Goal: Find specific page/section: Find specific page/section

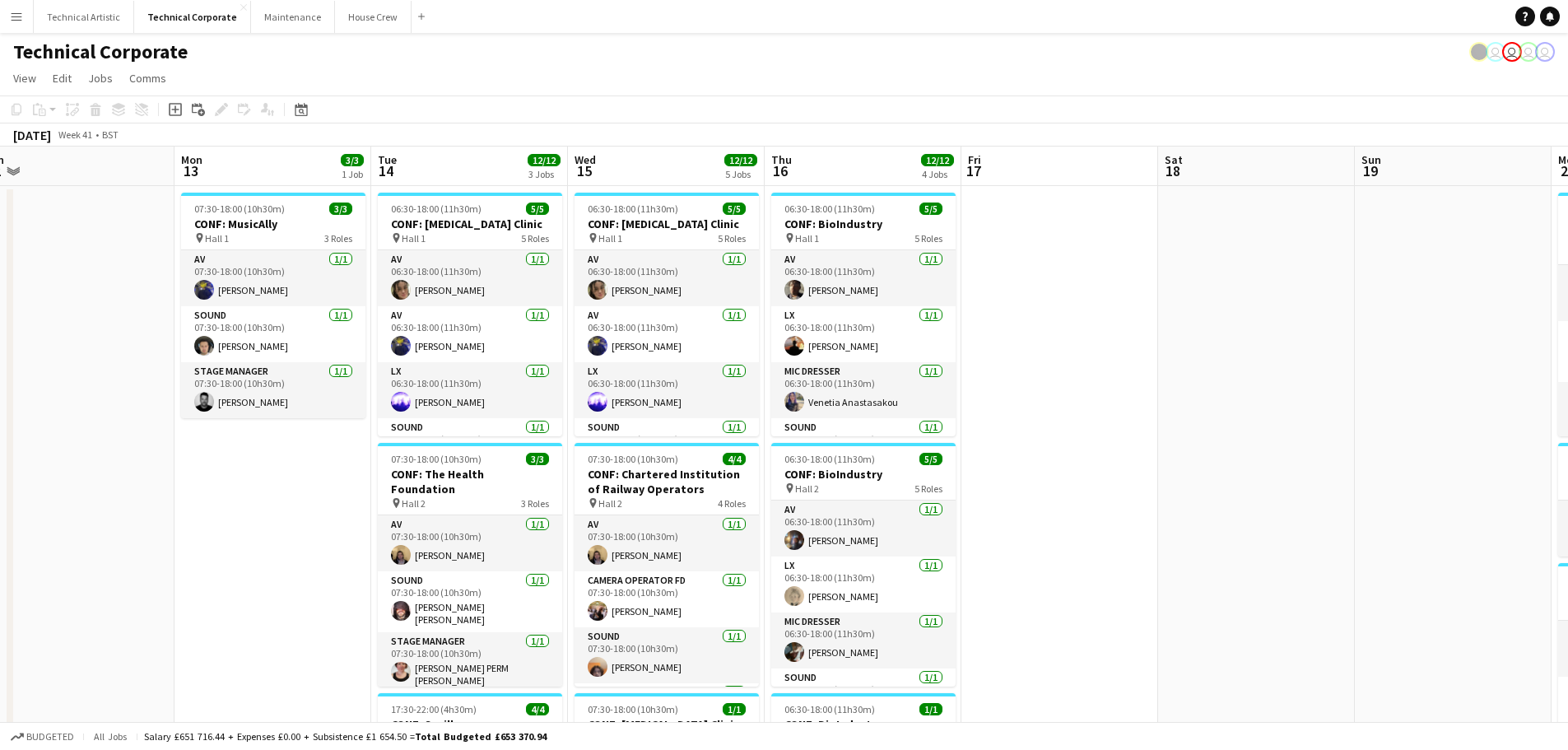
scroll to position [0, 415]
drag, startPoint x: 1359, startPoint y: 477, endPoint x: 158, endPoint y: 509, distance: 1201.4
click at [158, 509] on app-calendar-viewport "Fri 10 1/1 1 Job Sat 11 Sun 12 Mon 13 3/3 1 Job Tue 14 12/12 3 Jobs Wed 15 12/1…" at bounding box center [784, 764] width 1568 height 1236
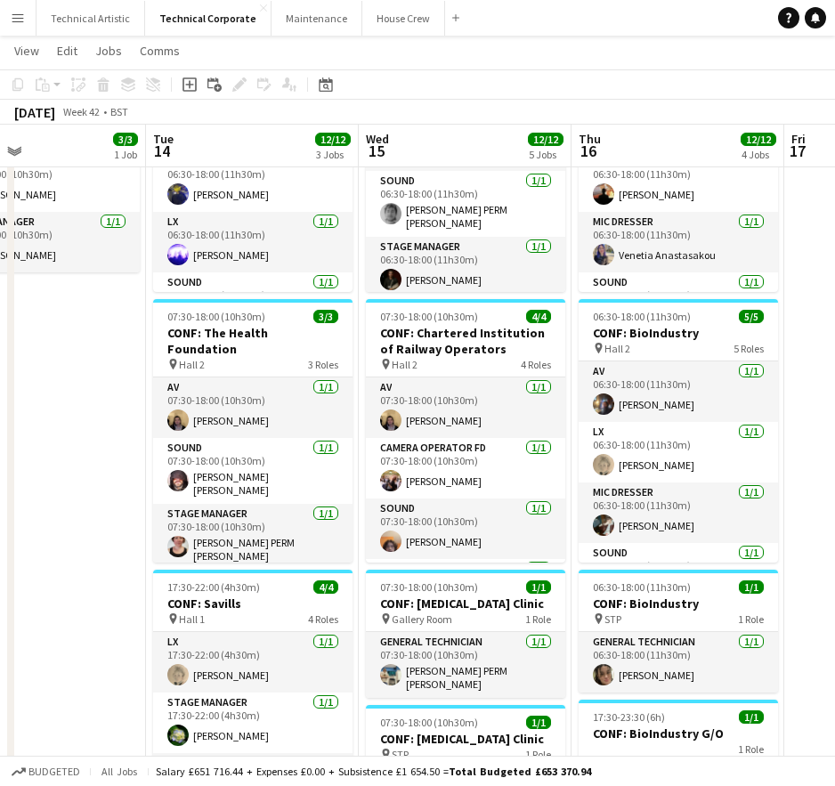
scroll to position [0, 706]
drag, startPoint x: 345, startPoint y: 403, endPoint x: 87, endPoint y: 402, distance: 257.3
click at [87, 402] on app-calendar-viewport "Fri 10 1/1 1 Job Sat 11 Sun 12 Mon 13 3/3 1 Job Tue 14 12/12 3 Jobs Wed 15 12/1…" at bounding box center [417, 602] width 835 height 1423
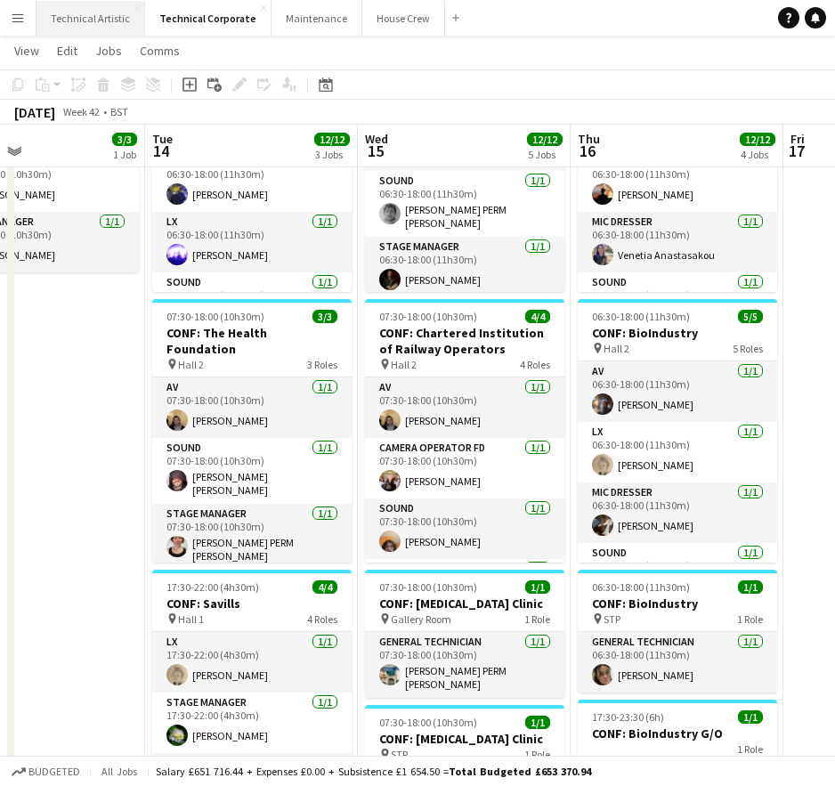
click at [111, 23] on button "Technical Artistic Close" at bounding box center [91, 18] width 109 height 35
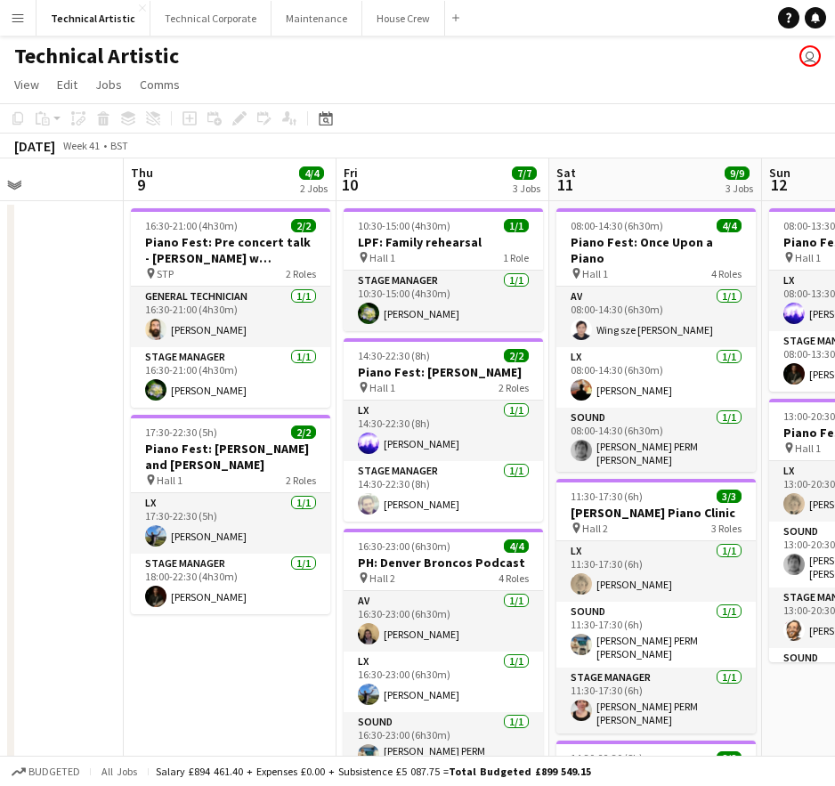
scroll to position [0, 576]
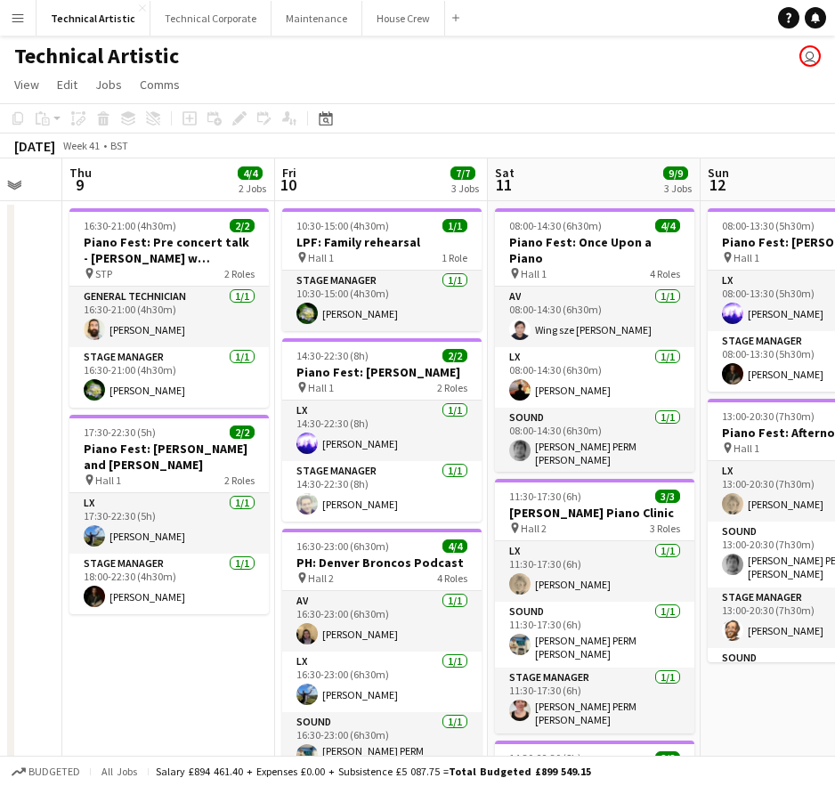
drag, startPoint x: 493, startPoint y: 367, endPoint x: 3, endPoint y: 351, distance: 490.8
click at [3, 351] on app-calendar-viewport "Mon 6 Tue 7 Wed 8 Thu 9 4/4 2 Jobs Fri 10 7/7 3 Jobs Sat 11 9/9 3 Jobs Sun 12 6…" at bounding box center [417, 570] width 835 height 825
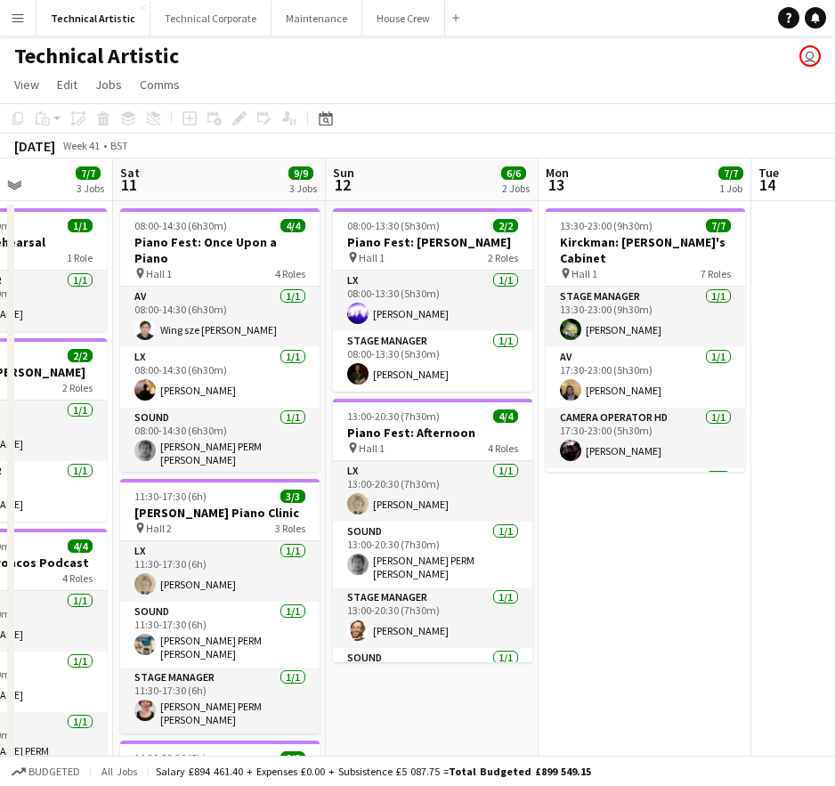
drag, startPoint x: 621, startPoint y: 180, endPoint x: 243, endPoint y: 177, distance: 377.5
click at [244, 177] on app-calendar-viewport "Wed 8 Thu 9 4/4 2 Jobs Fri 10 7/7 3 Jobs Sat 11 9/9 3 Jobs Sun 12 6/6 2 Jobs Mo…" at bounding box center [417, 570] width 835 height 825
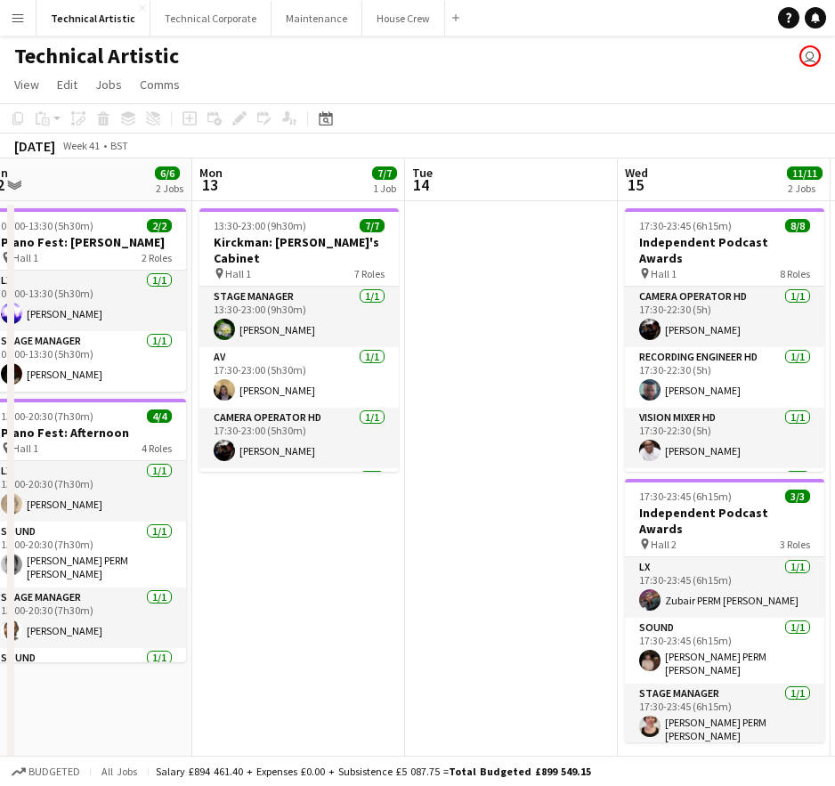
drag, startPoint x: 625, startPoint y: 178, endPoint x: 280, endPoint y: 207, distance: 345.8
click at [280, 207] on app-calendar-viewport "Thu 9 4/4 2 Jobs Fri 10 7/7 3 Jobs Sat 11 9/9 3 Jobs Sun 12 6/6 2 Jobs Mon 13 7…" at bounding box center [417, 570] width 835 height 825
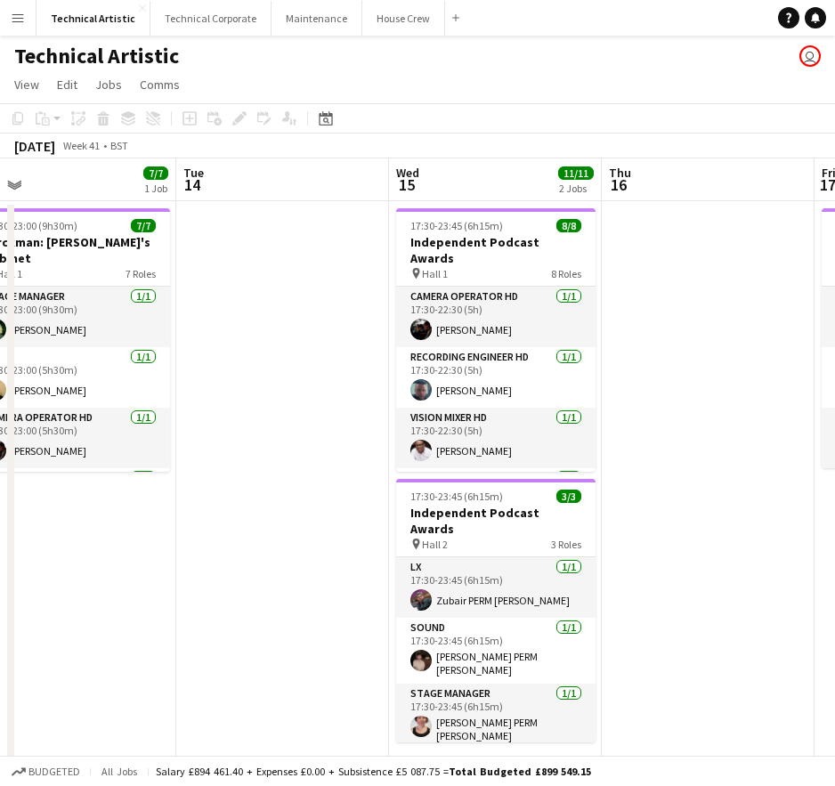
drag, startPoint x: 539, startPoint y: 238, endPoint x: 307, endPoint y: 265, distance: 233.1
click at [308, 267] on app-calendar-viewport "Fri 10 7/7 3 Jobs Sat 11 9/9 3 Jobs Sun 12 6/6 2 Jobs Mon 13 7/7 1 Job Tue 14 W…" at bounding box center [417, 601] width 835 height 886
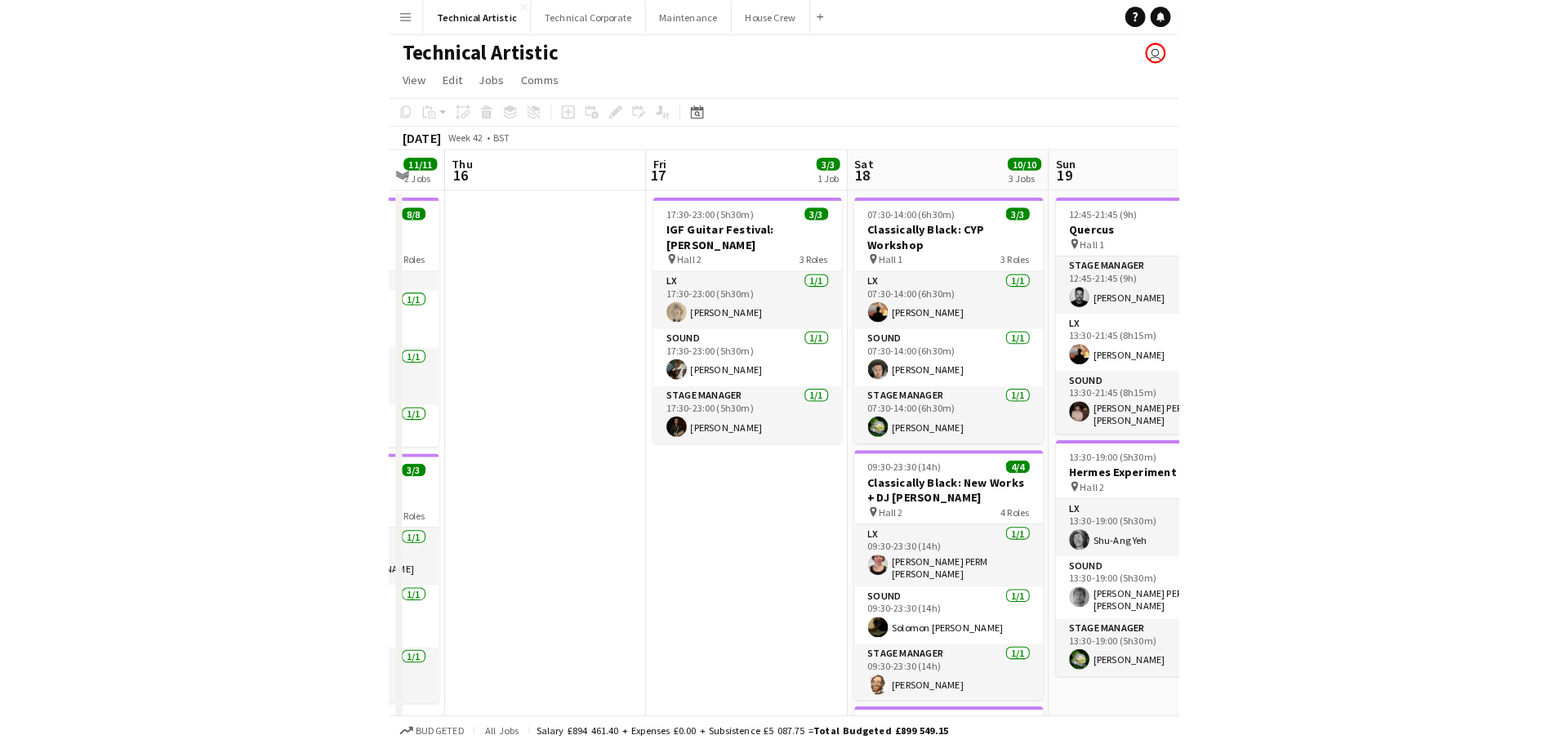
scroll to position [0, 555]
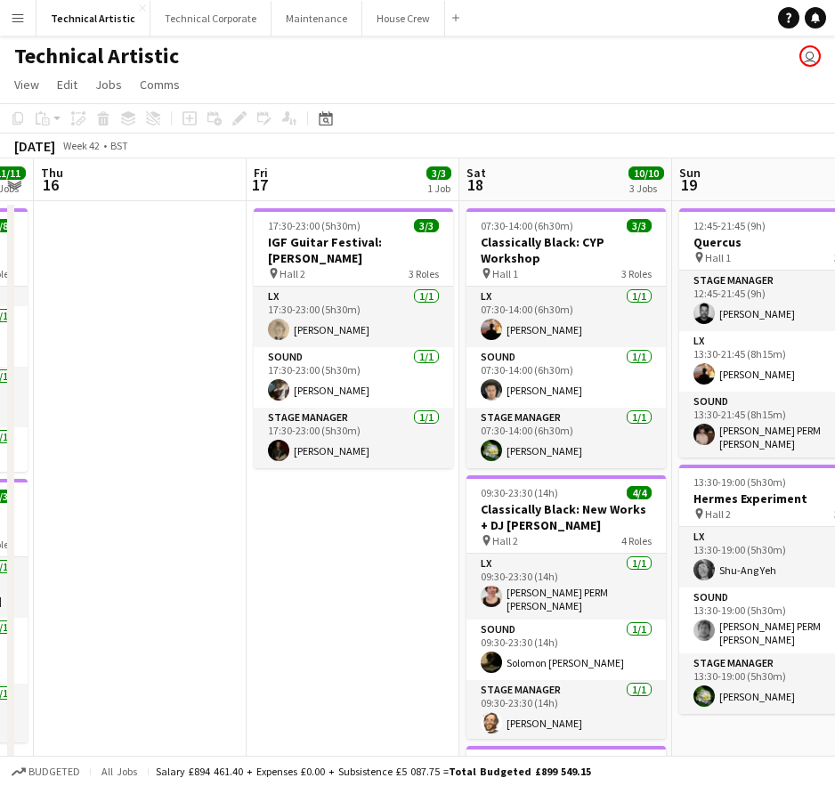
drag, startPoint x: 764, startPoint y: 261, endPoint x: 198, endPoint y: 283, distance: 566.7
click at [198, 283] on app-calendar-viewport "Mon 13 7/7 1 Job Tue 14 Wed 15 11/11 2 Jobs Thu 16 Fri 17 3/3 1 Job Sat 18 10/1…" at bounding box center [417, 601] width 835 height 886
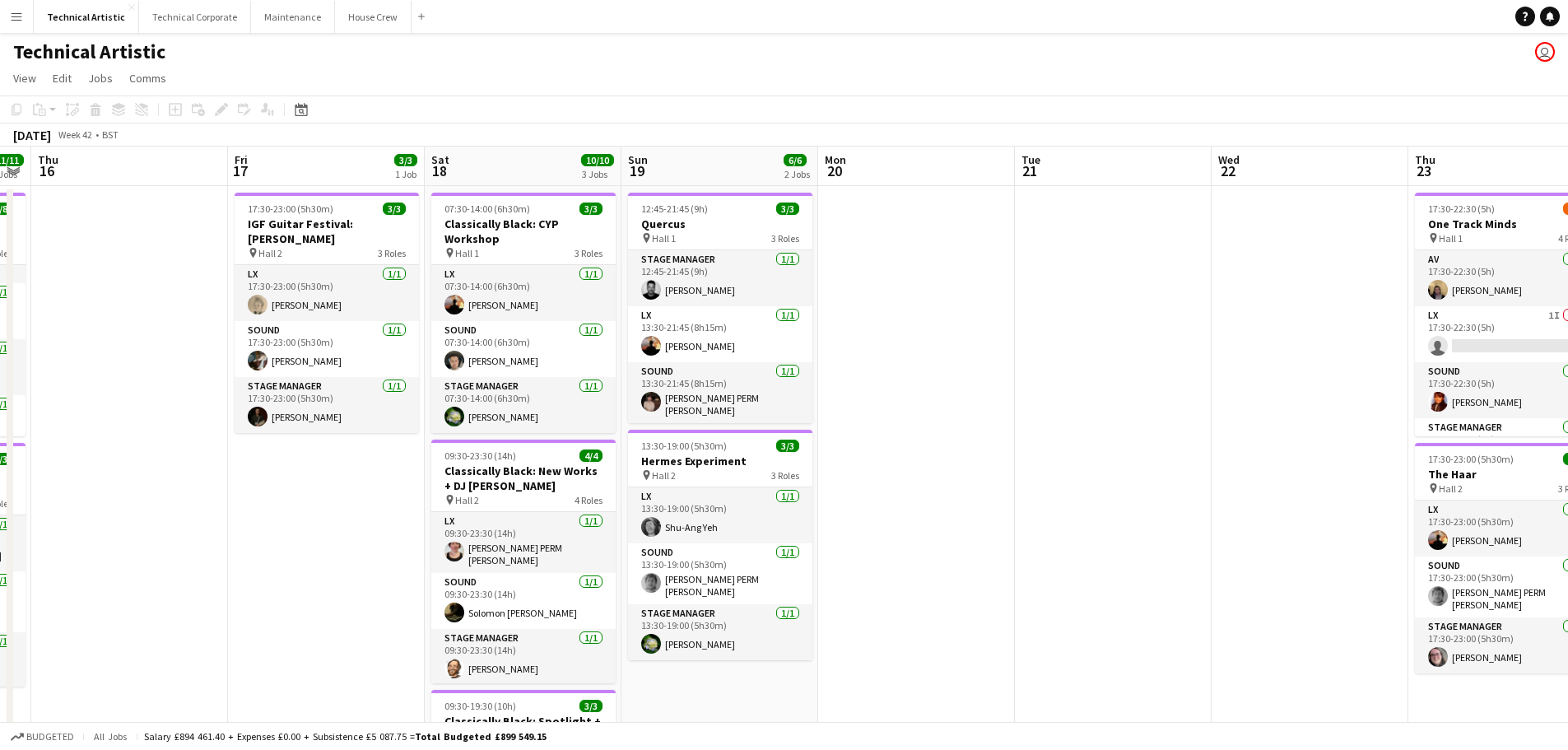
click at [194, 34] on div "Technical Artistic user" at bounding box center [784, 49] width 1568 height 31
click at [200, 21] on button "Technical Corporate Close" at bounding box center [194, 17] width 112 height 32
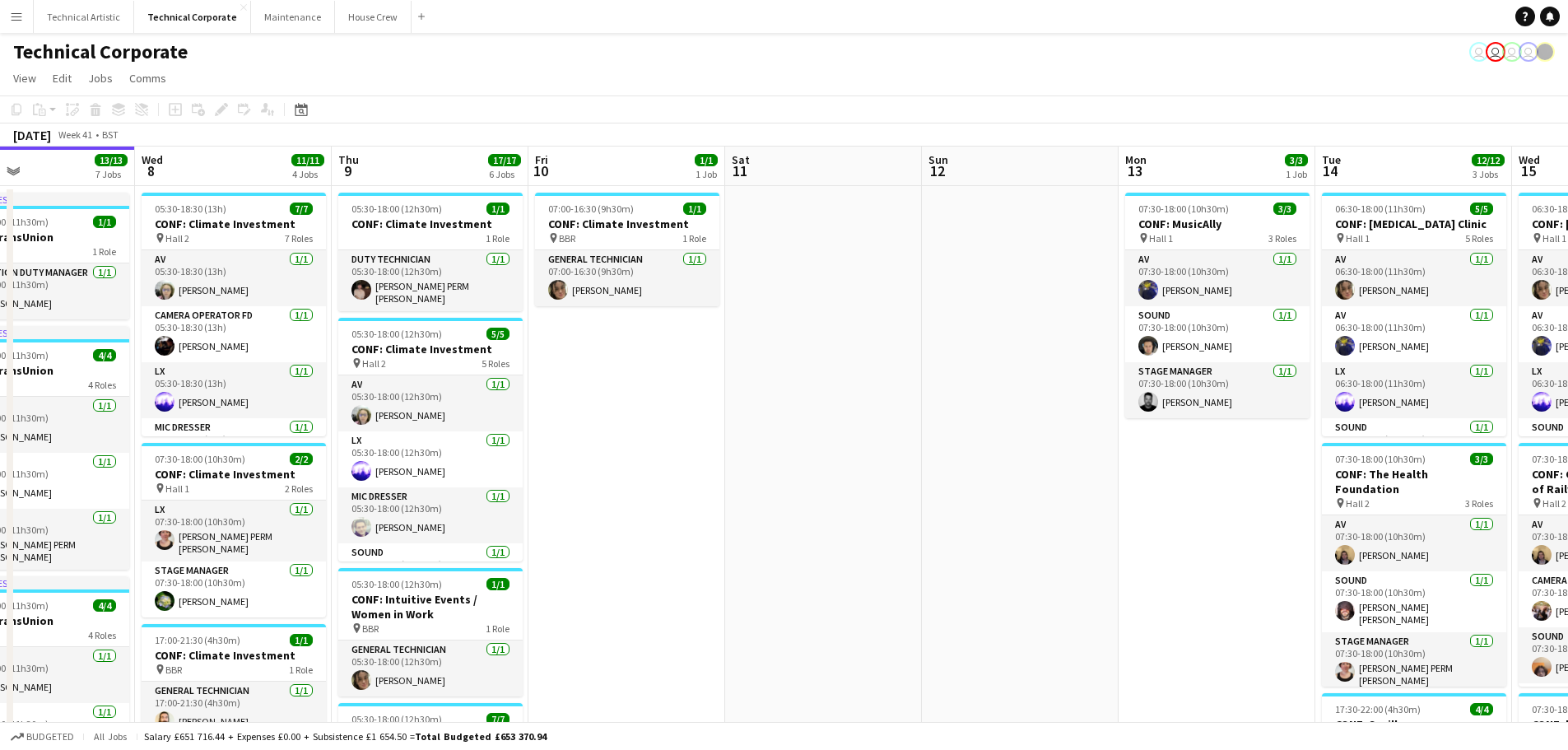
scroll to position [0, 654]
drag, startPoint x: 944, startPoint y: 354, endPoint x: 916, endPoint y: 417, distance: 68.9
click at [916, 417] on app-calendar-viewport "Sat 4 Sun 5 Mon 6 5/5 2 Jobs Tue 7 13/13 7 Jobs Wed 8 11/11 4 Jobs Thu 9 17/17 …" at bounding box center [784, 764] width 1568 height 1236
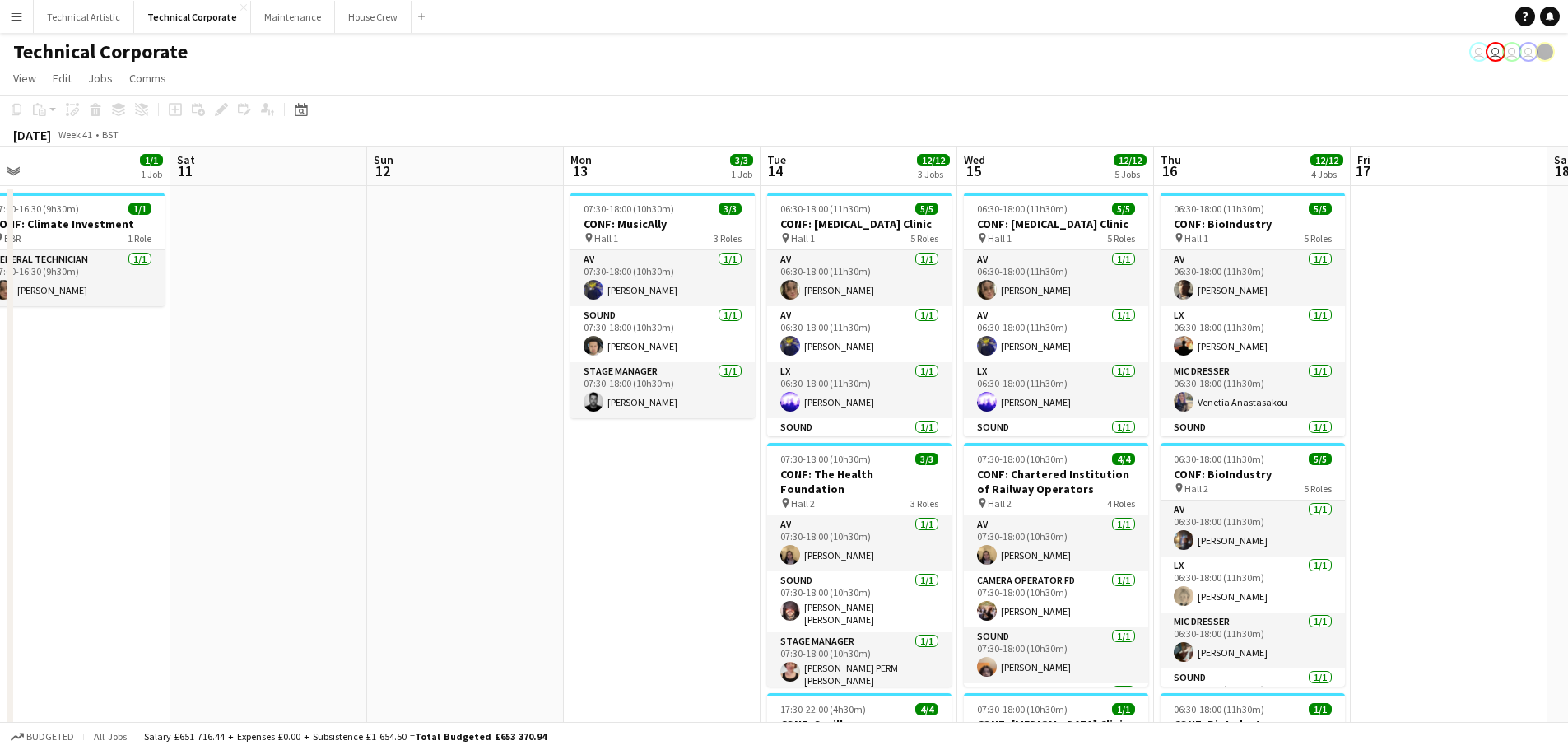
drag, startPoint x: 1064, startPoint y: 415, endPoint x: 514, endPoint y: 372, distance: 551.7
click at [514, 375] on app-calendar-viewport "Tue 7 13/13 7 Jobs Wed 8 11/11 4 Jobs Thu 9 17/17 6 Jobs Fri 10 1/1 1 Job Sat 1…" at bounding box center [784, 764] width 1568 height 1236
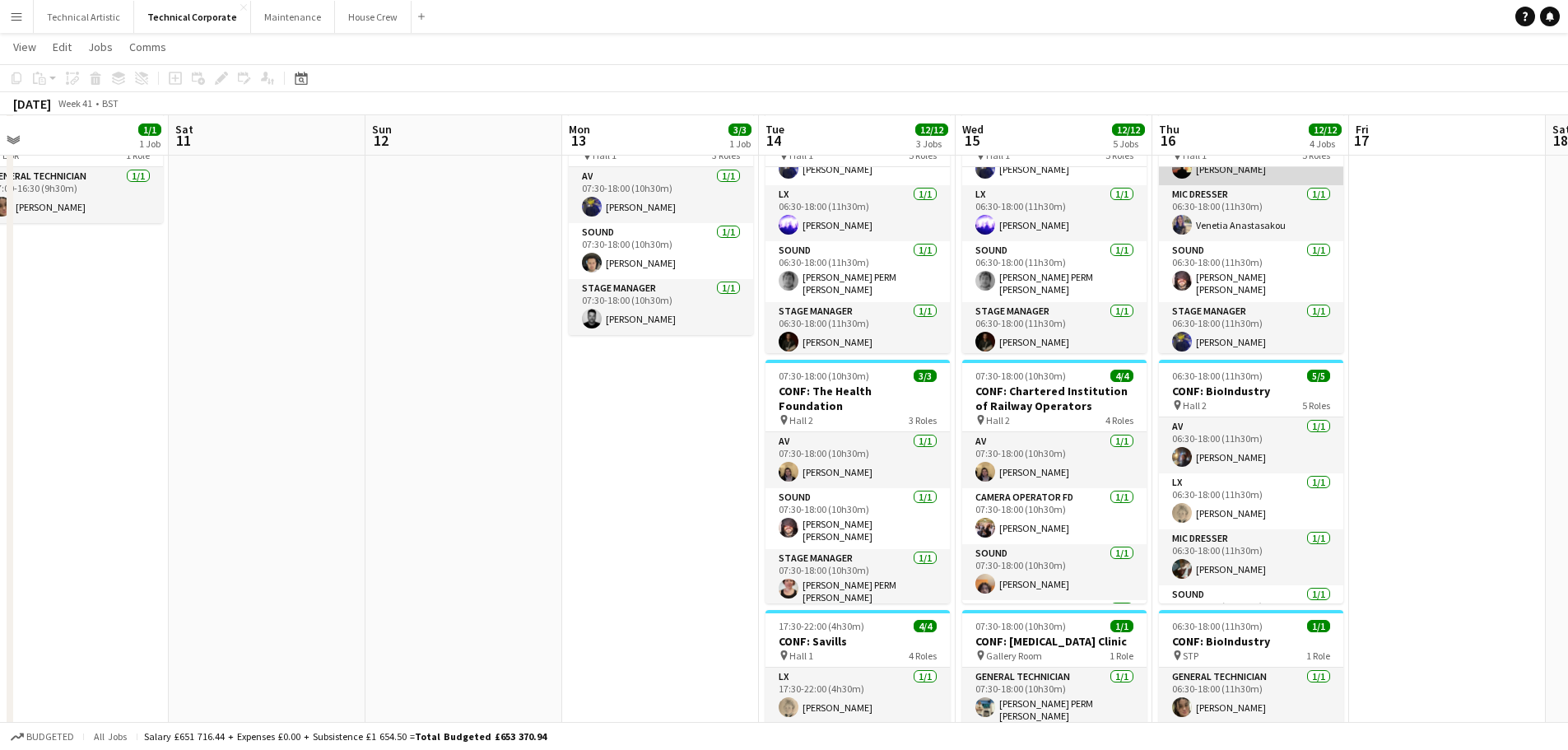
scroll to position [82, 0]
drag, startPoint x: 1272, startPoint y: 313, endPoint x: 1370, endPoint y: 233, distance: 126.5
click at [1378, 229] on app-date-cell at bounding box center [1447, 699] width 197 height 1196
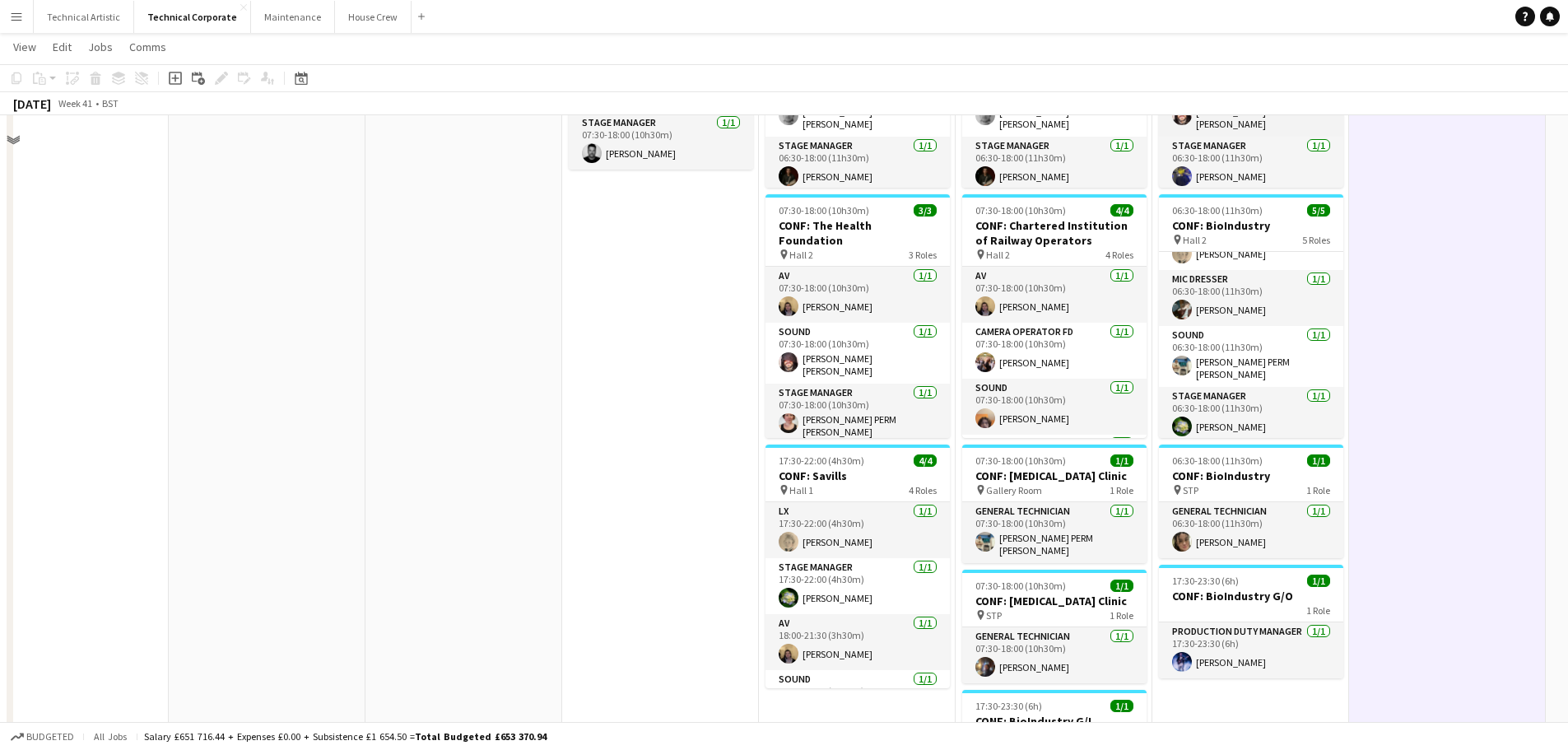
scroll to position [0, 0]
